Goal: Find specific page/section: Find specific page/section

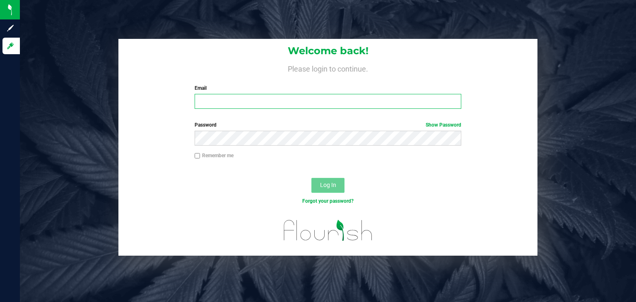
type input "[PERSON_NAME][EMAIL_ADDRESS][PERSON_NAME][DOMAIN_NAME]"
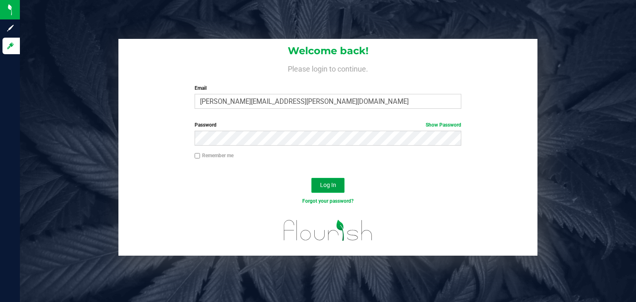
click at [336, 182] on button "Log In" at bounding box center [327, 185] width 33 height 15
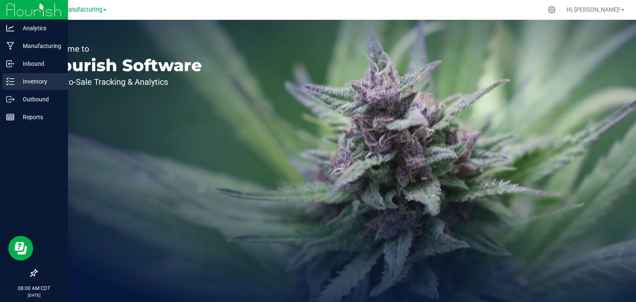
click at [13, 80] on icon at bounding box center [10, 81] width 8 height 8
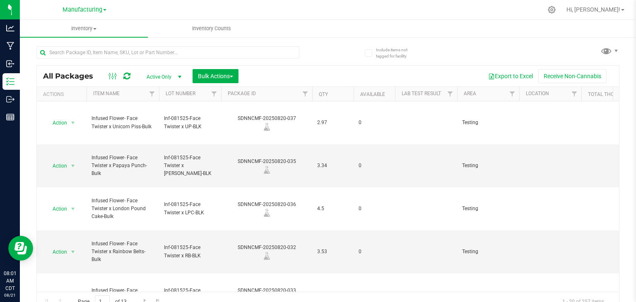
click at [104, 8] on link "Manufacturing" at bounding box center [84, 9] width 44 height 8
click at [49, 53] on link "Retail" at bounding box center [84, 51] width 121 height 11
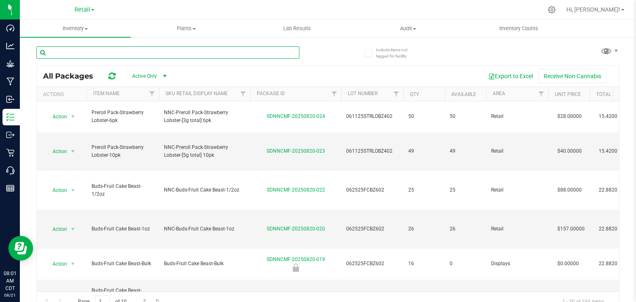
click at [65, 50] on input "text" at bounding box center [167, 52] width 263 height 12
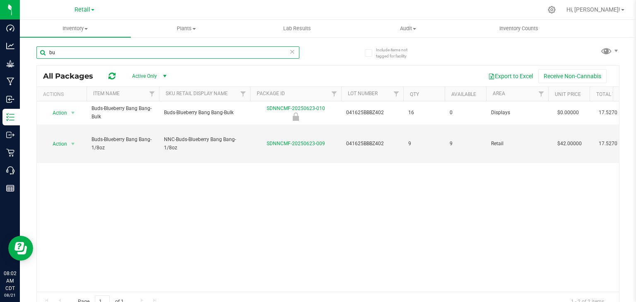
type input "b"
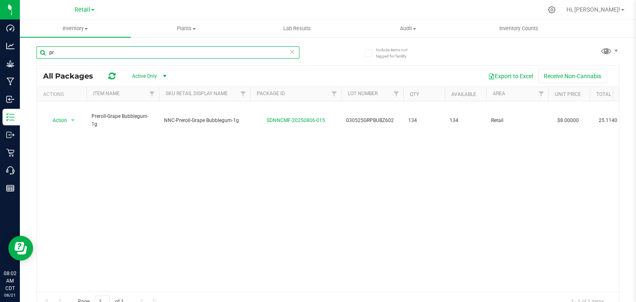
type input "p"
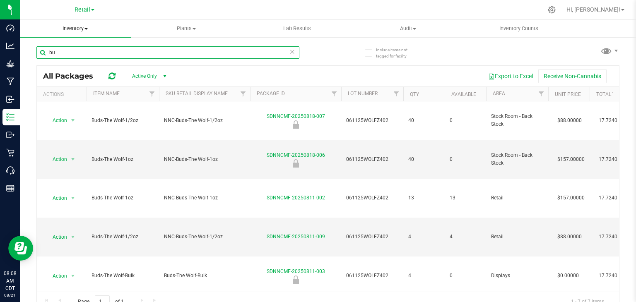
type input "b"
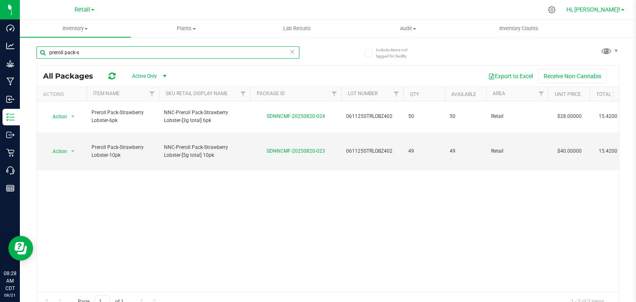
type input "preroll pack-s"
click at [604, 10] on span "Hi, [PERSON_NAME]!" at bounding box center [593, 9] width 54 height 7
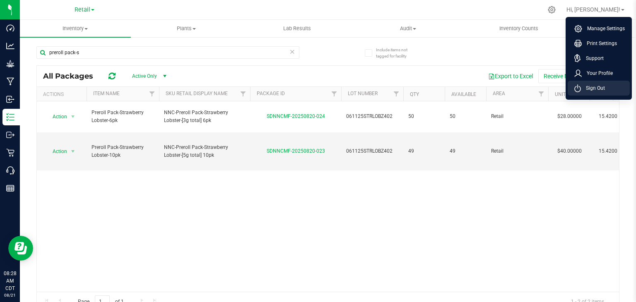
click at [598, 86] on span "Sign Out" at bounding box center [592, 88] width 24 height 8
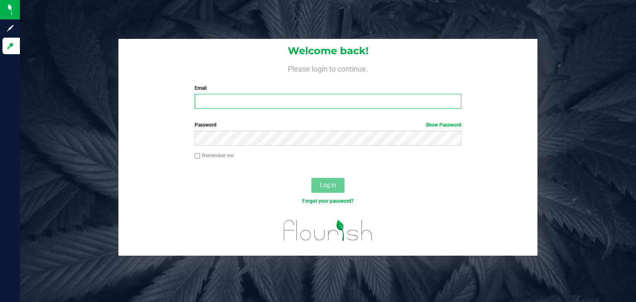
type input "[PERSON_NAME][EMAIL_ADDRESS][PERSON_NAME][DOMAIN_NAME]"
